Goal: Transaction & Acquisition: Purchase product/service

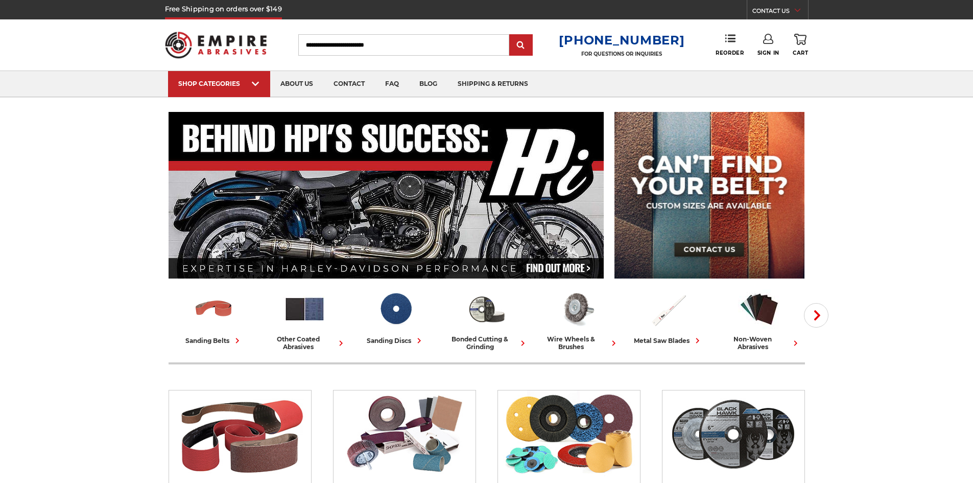
drag, startPoint x: 0, startPoint y: 0, endPoint x: 879, endPoint y: 102, distance: 884.4
click at [786, 42] on div "Sign In" at bounding box center [774, 45] width 35 height 22
click at [771, 42] on icon at bounding box center [768, 39] width 10 height 10
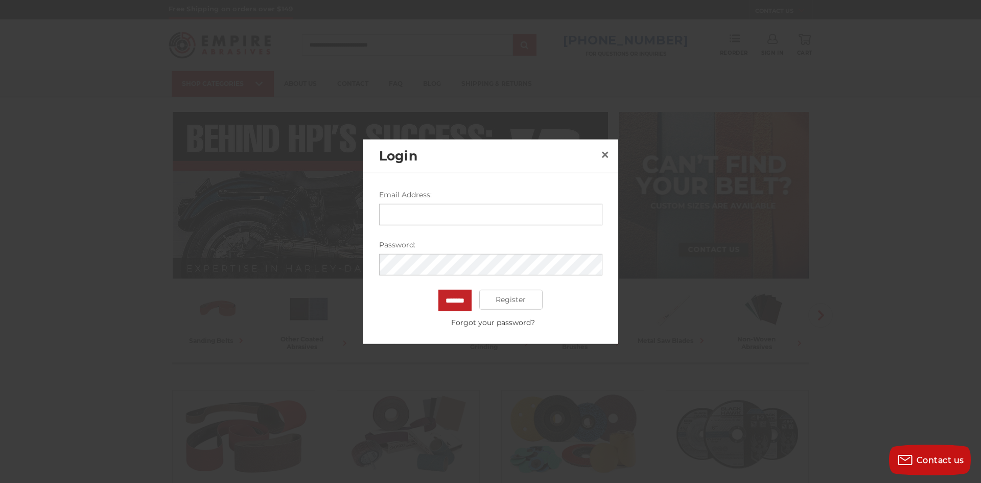
click at [408, 216] on input "Email Address:" at bounding box center [490, 213] width 223 height 21
type input "**********"
click at [605, 152] on span "×" at bounding box center [604, 155] width 9 height 20
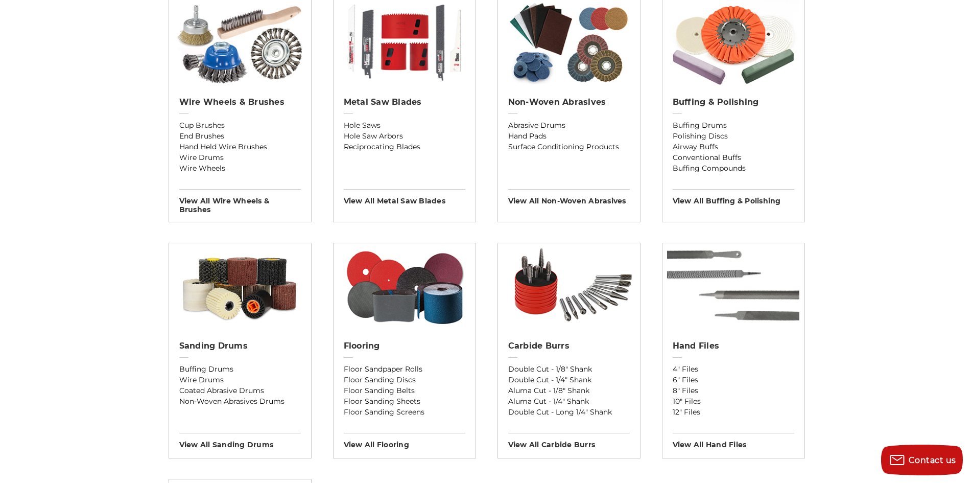
scroll to position [664, 0]
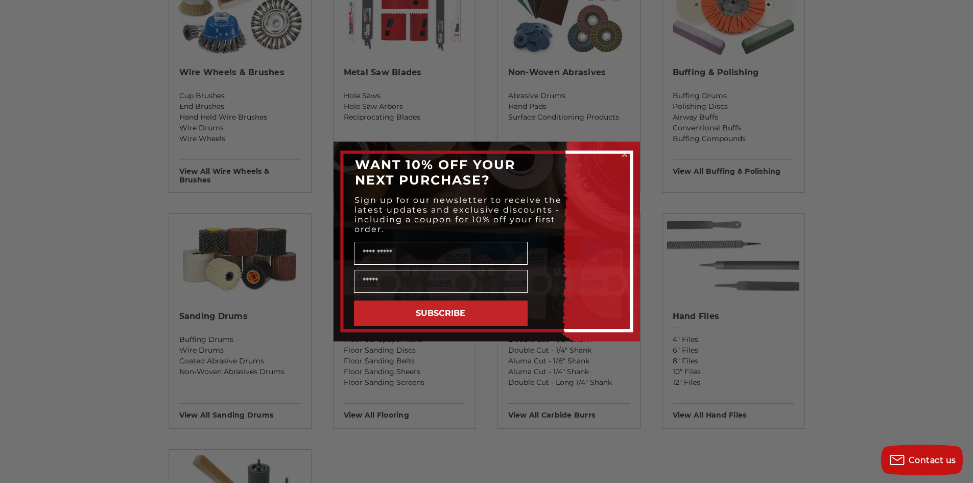
click at [626, 155] on icon "Close dialog" at bounding box center [625, 154] width 4 height 4
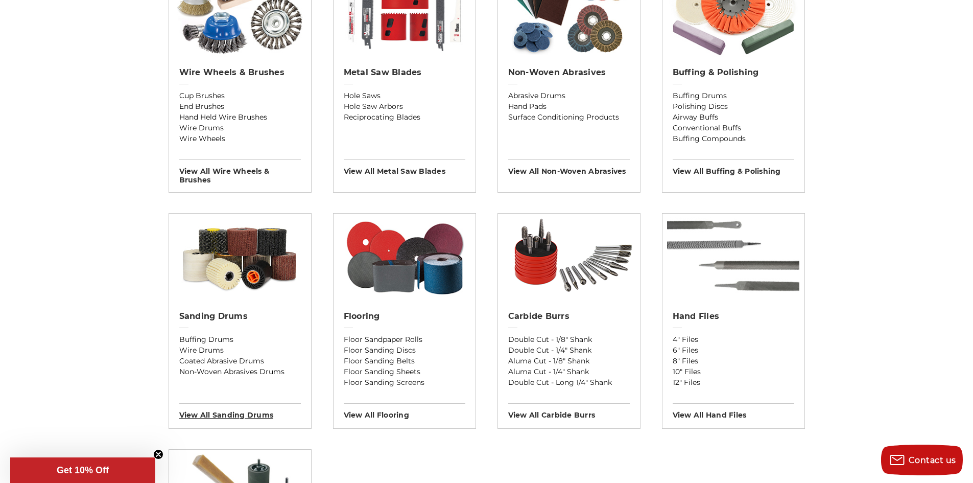
click at [233, 416] on h3 "View All sanding drums" at bounding box center [240, 411] width 122 height 16
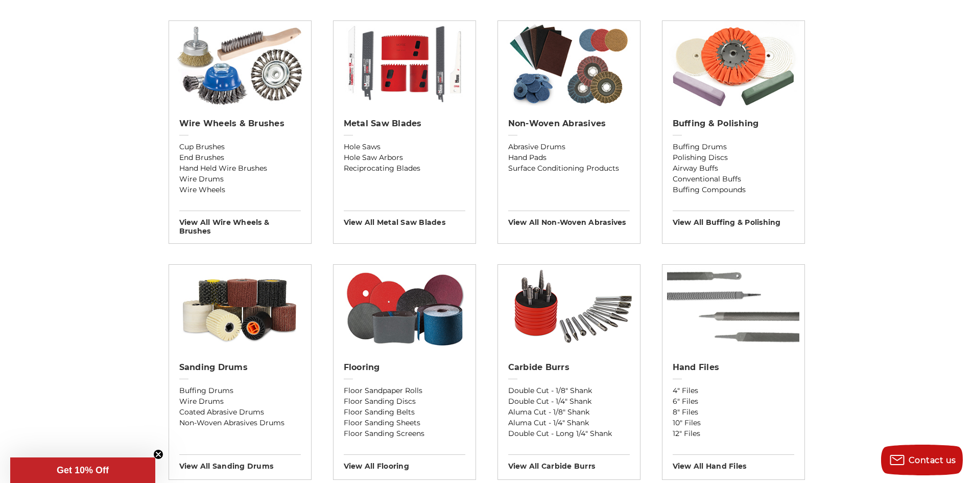
scroll to position [619, 0]
